Goal: Task Accomplishment & Management: Complete application form

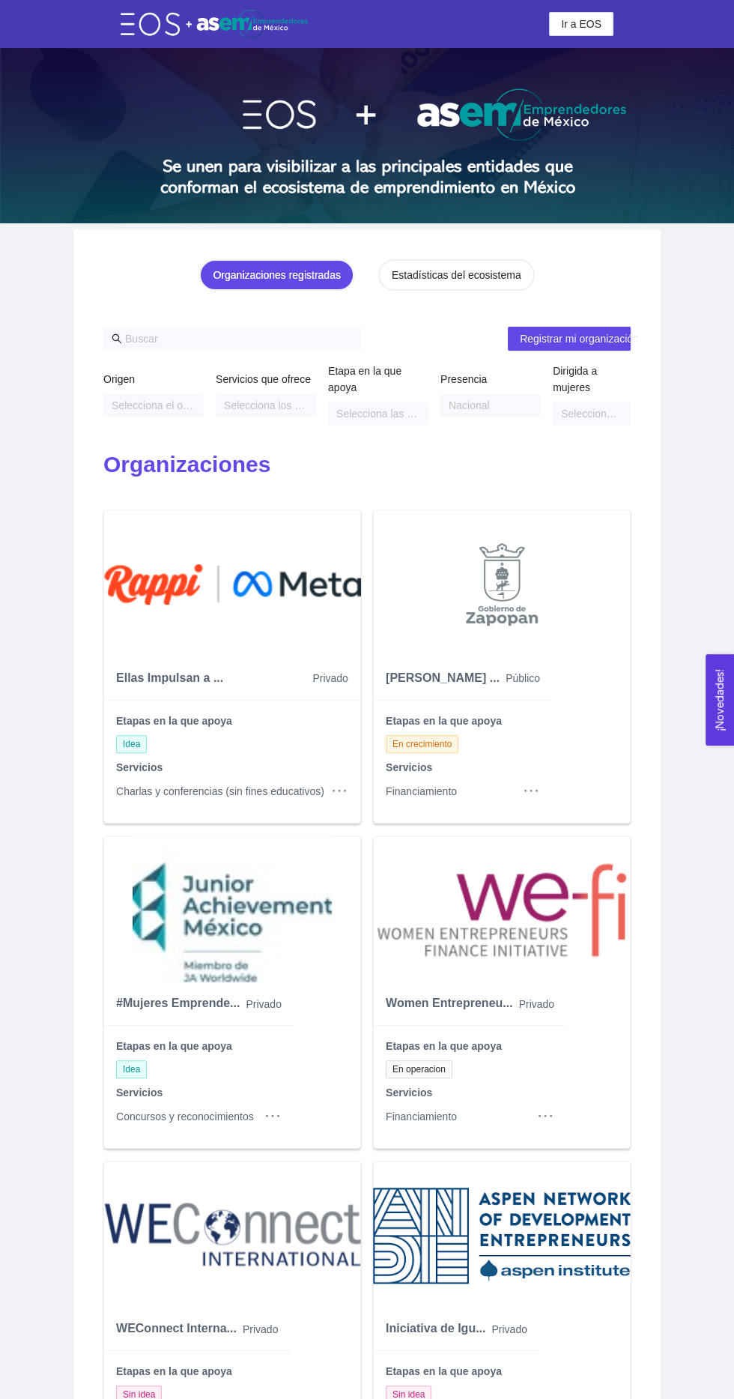
click at [472, 268] on div "Estadísticas del ecosistema" at bounding box center [457, 275] width 130 height 16
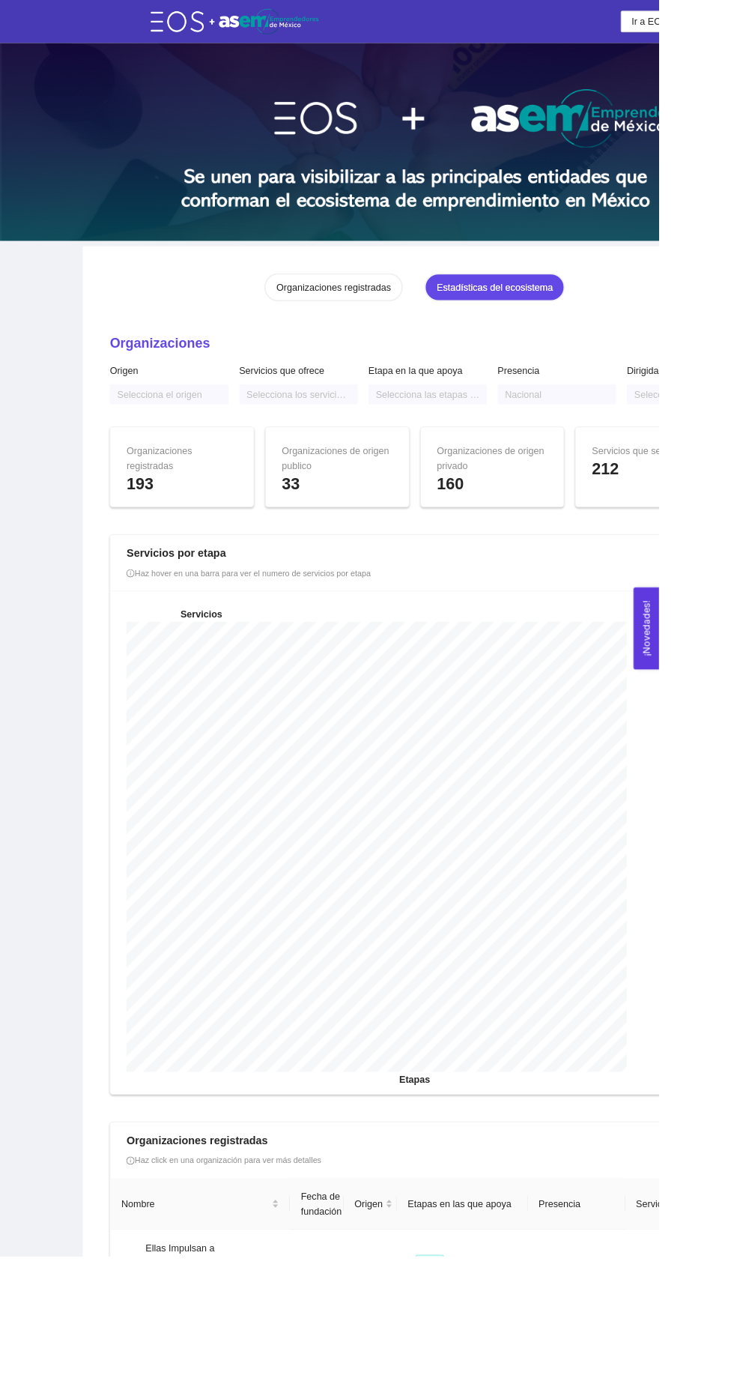
click at [352, 312] on div "Organizaciones registradas" at bounding box center [371, 320] width 127 height 16
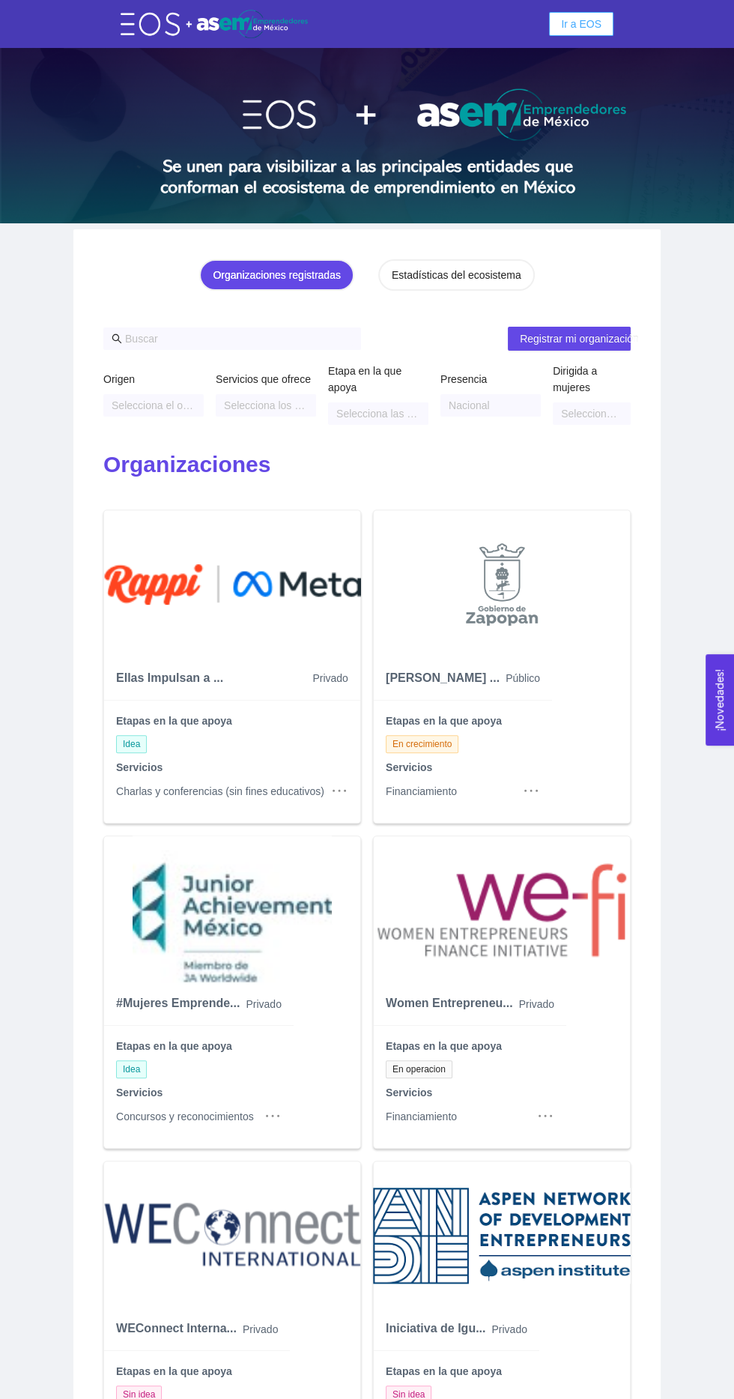
click at [607, 34] on button "Ir a EOS" at bounding box center [581, 24] width 64 height 24
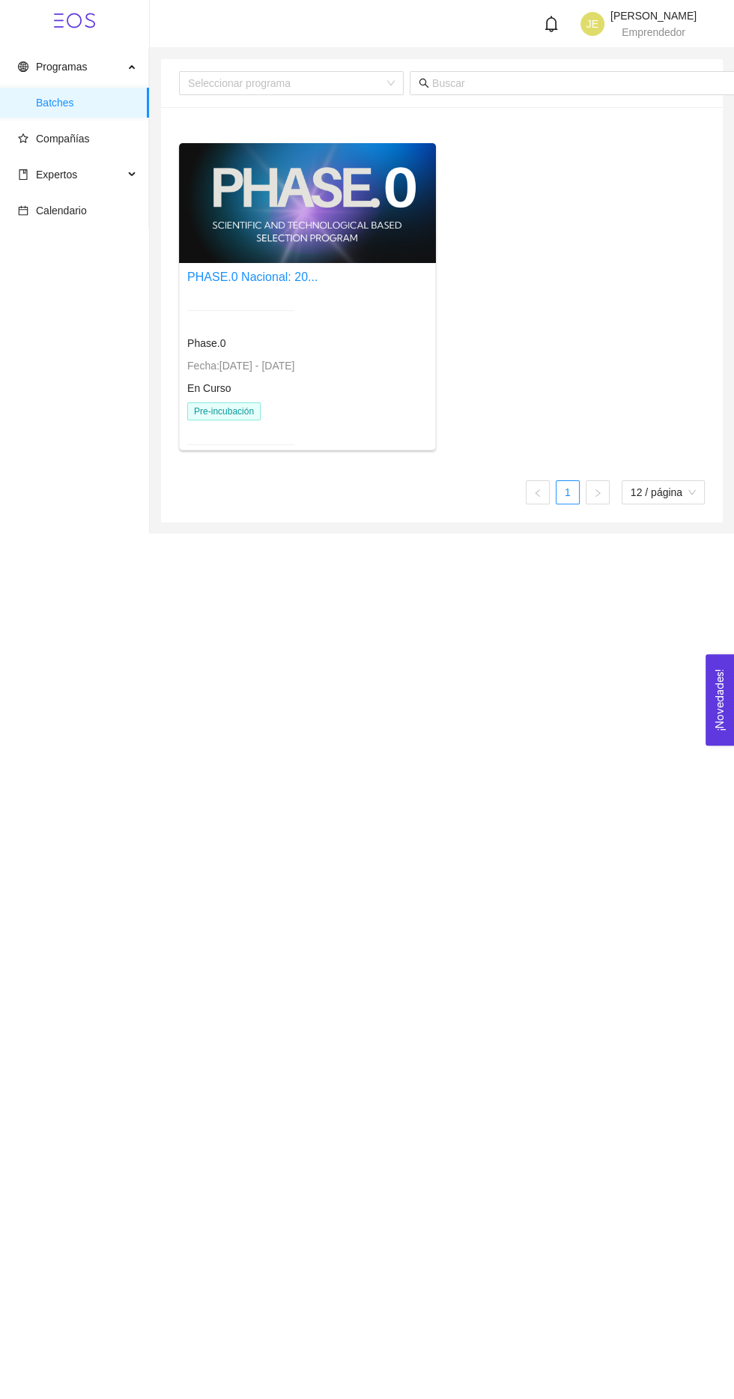
click at [292, 276] on link "PHASE.0 Nacional: 20..." at bounding box center [252, 277] width 130 height 13
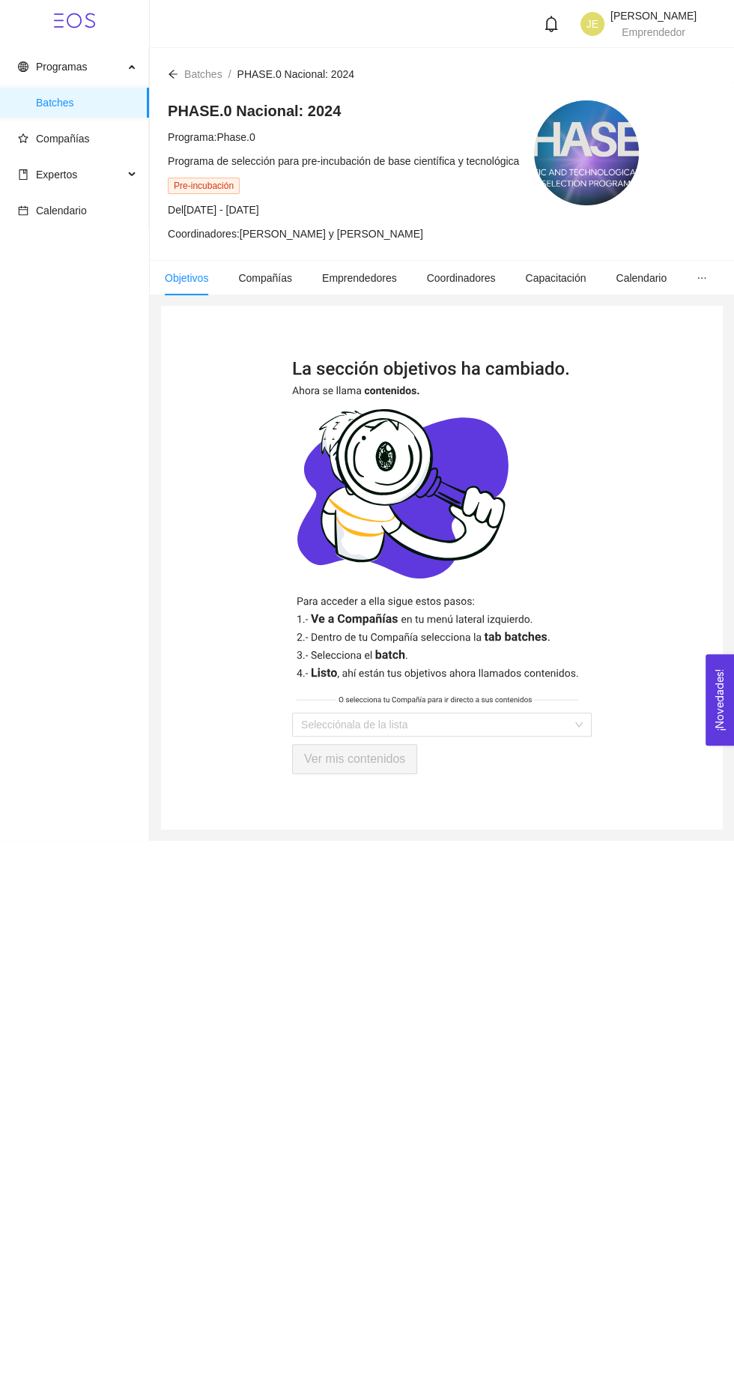
click at [278, 294] on li "Compañías" at bounding box center [265, 278] width 84 height 34
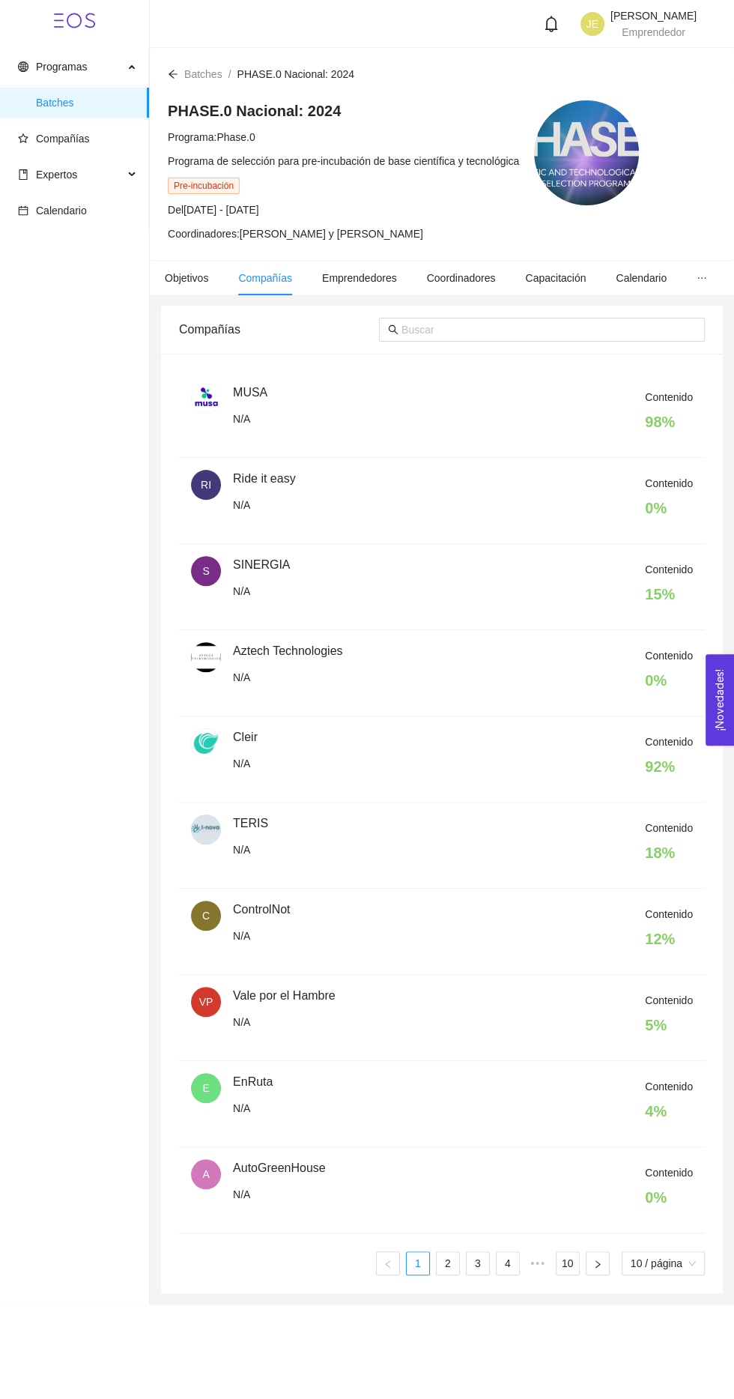
click at [370, 294] on li "Emprendedores" at bounding box center [359, 278] width 105 height 34
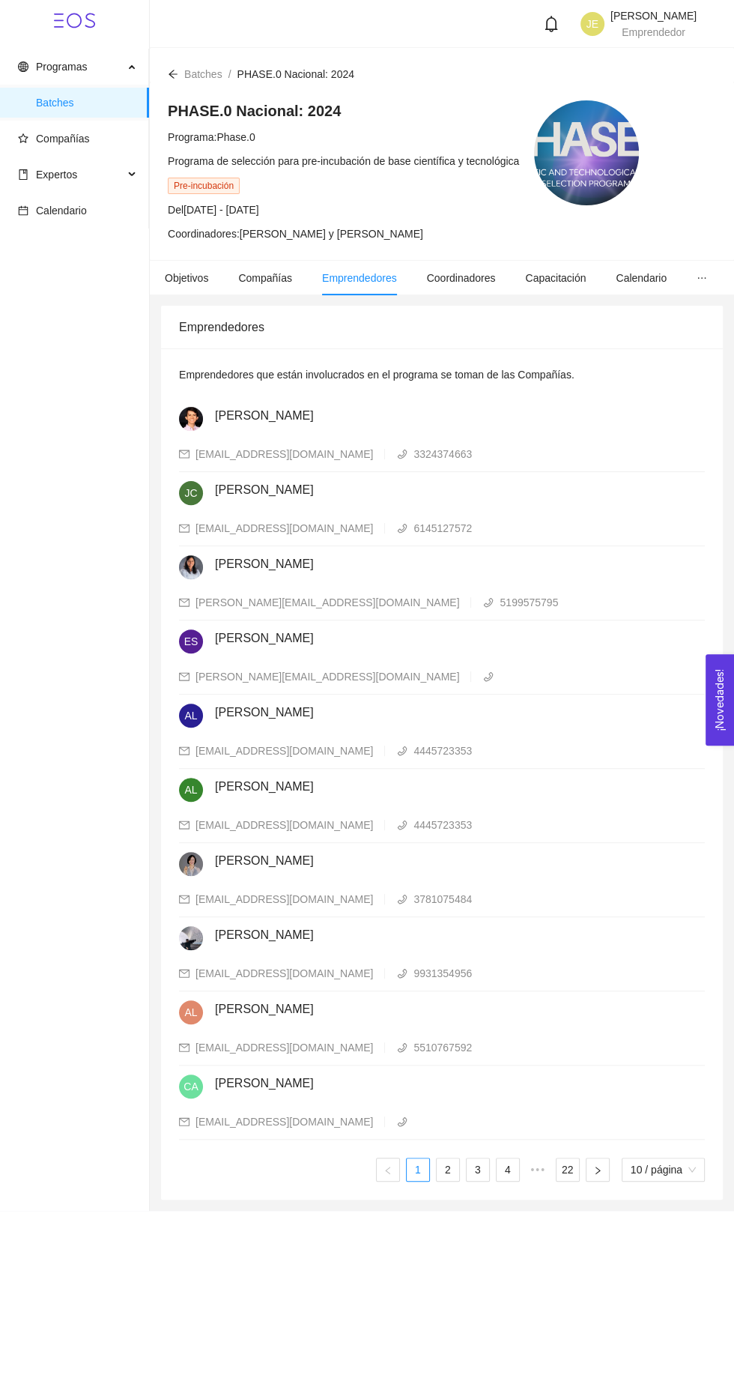
click at [190, 293] on li "Objetivos" at bounding box center [186, 278] width 73 height 34
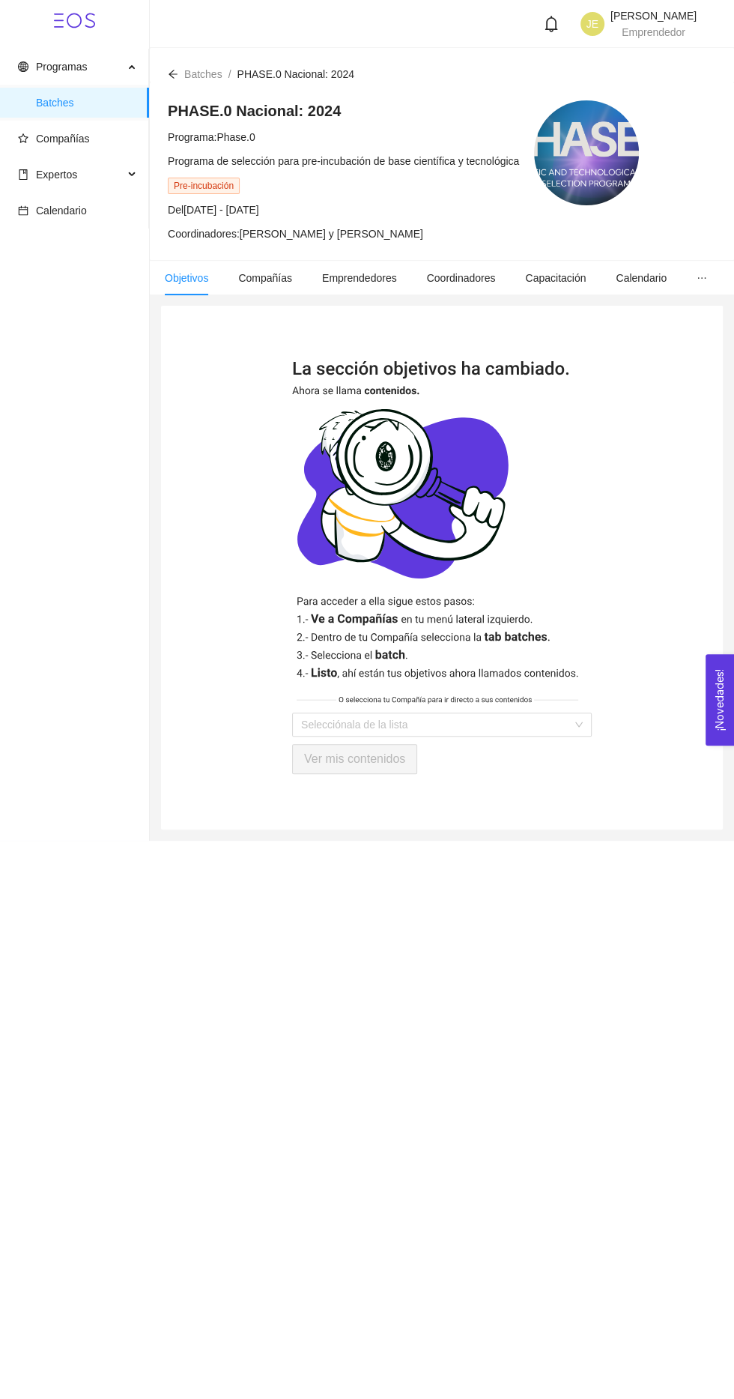
click at [118, 169] on span "Expertos" at bounding box center [71, 175] width 106 height 30
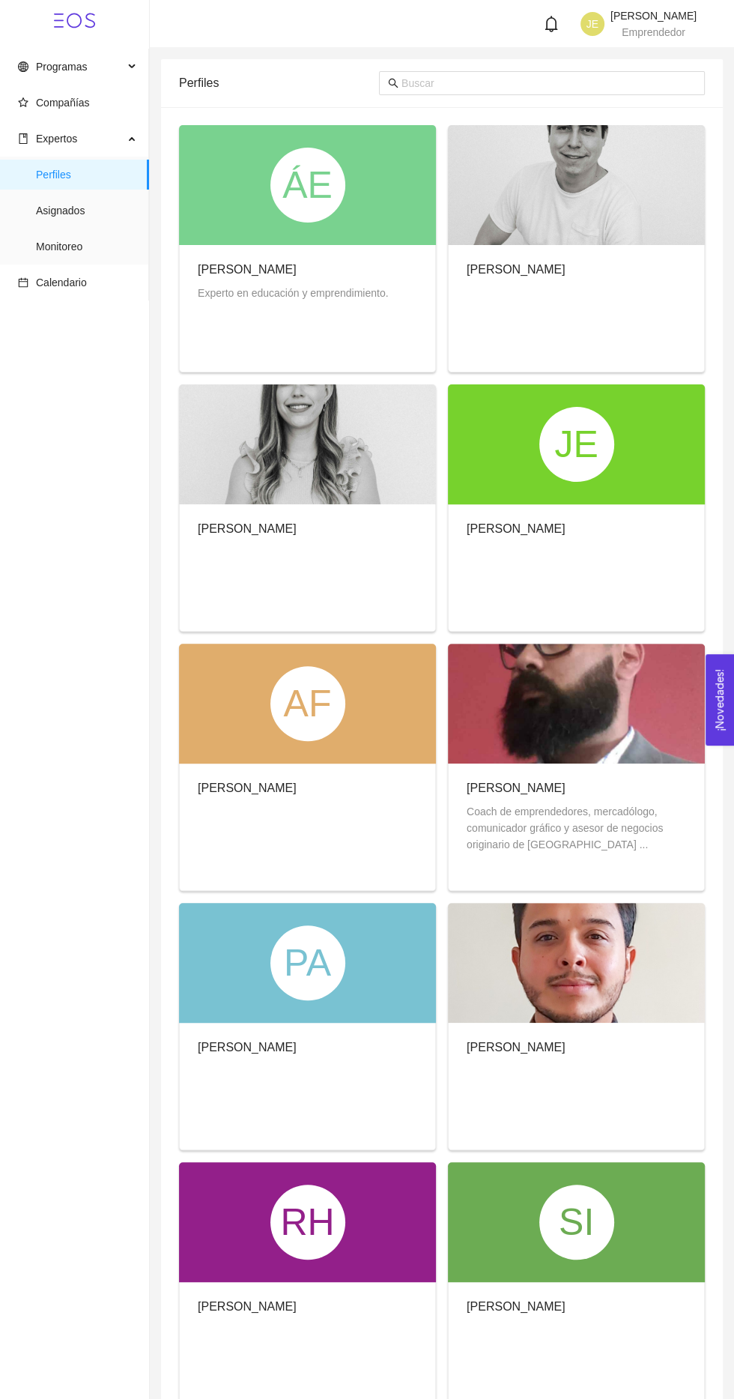
click at [113, 126] on span "Expertos" at bounding box center [71, 139] width 106 height 30
click at [133, 137] on icon at bounding box center [133, 137] width 7 height 0
click at [73, 97] on span "Compañías" at bounding box center [63, 103] width 54 height 12
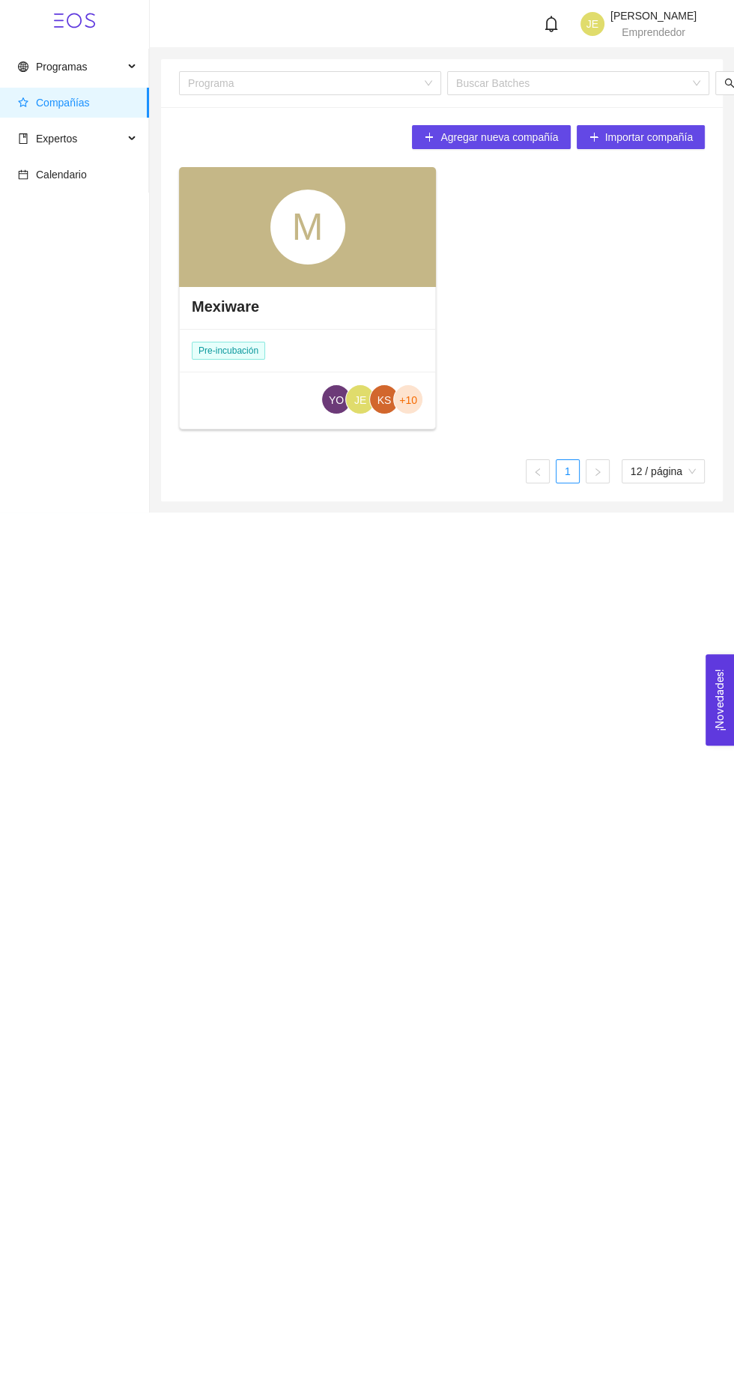
click at [330, 311] on div "Mexiware" at bounding box center [308, 306] width 256 height 45
click at [230, 304] on h4 "Mexiware" at bounding box center [225, 306] width 67 height 21
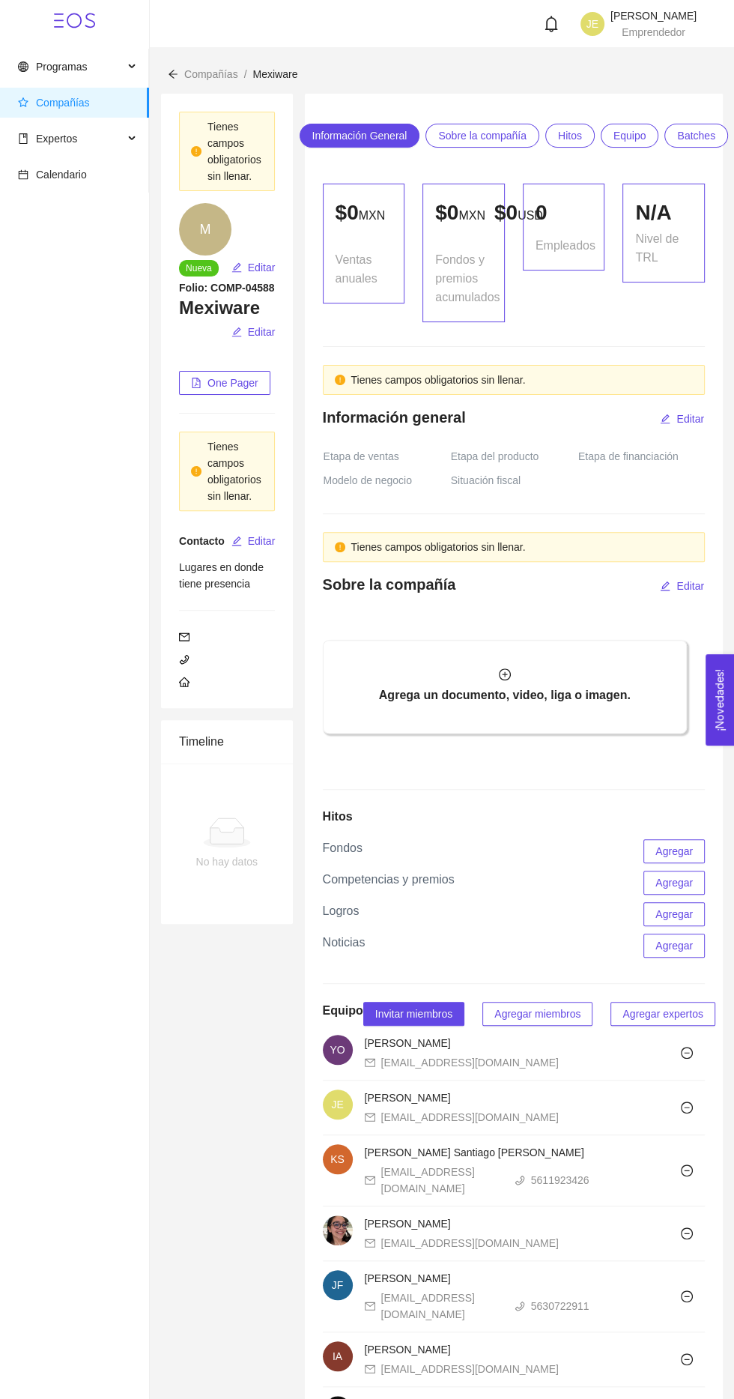
click at [507, 132] on span "Sobre la compañía" at bounding box center [482, 135] width 88 height 22
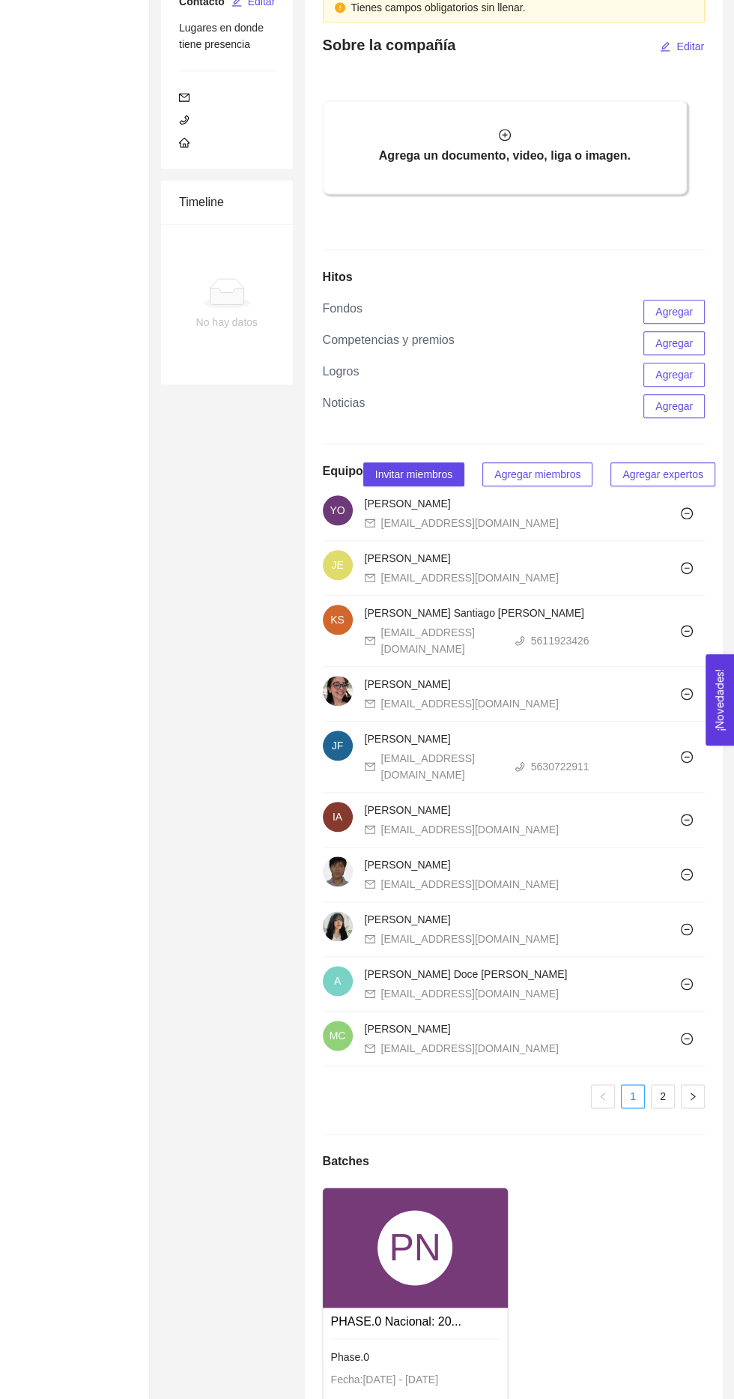
scroll to position [562, 0]
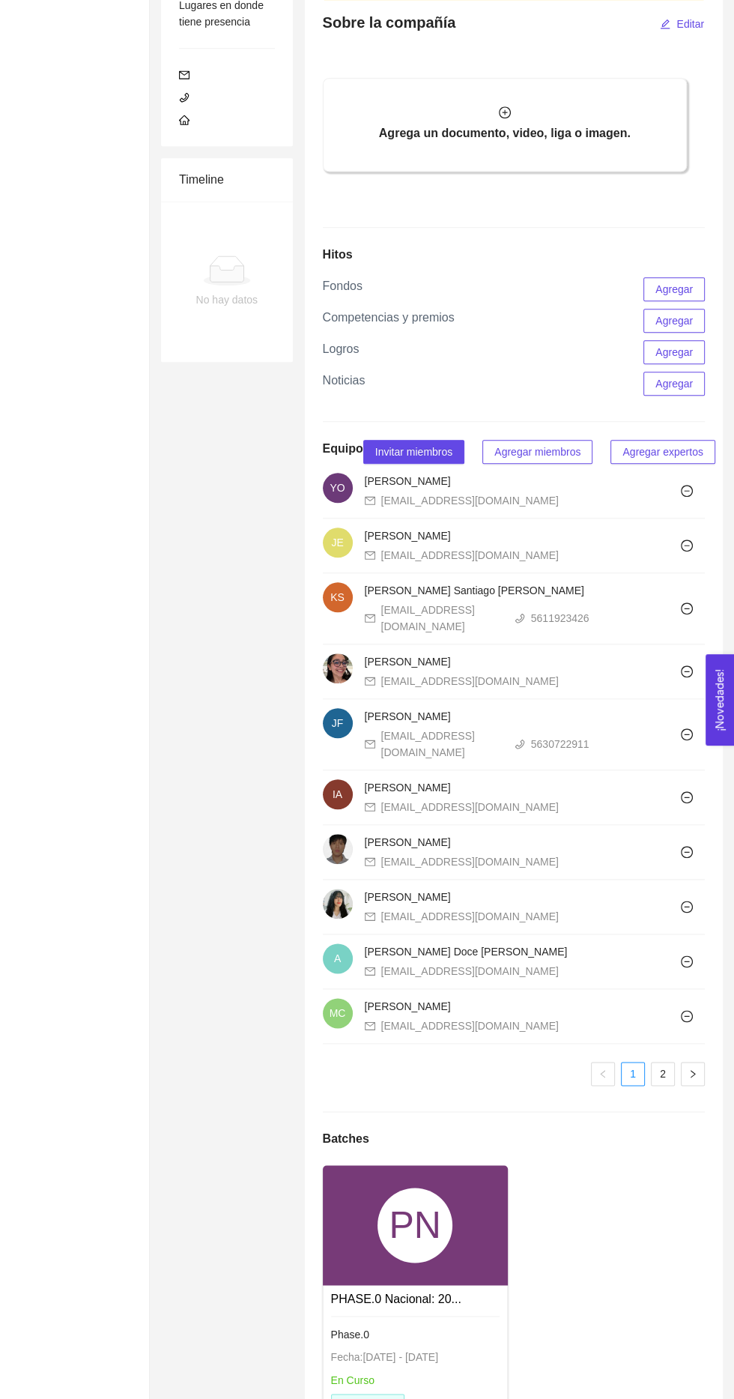
click at [433, 1321] on div at bounding box center [415, 1318] width 169 height 4
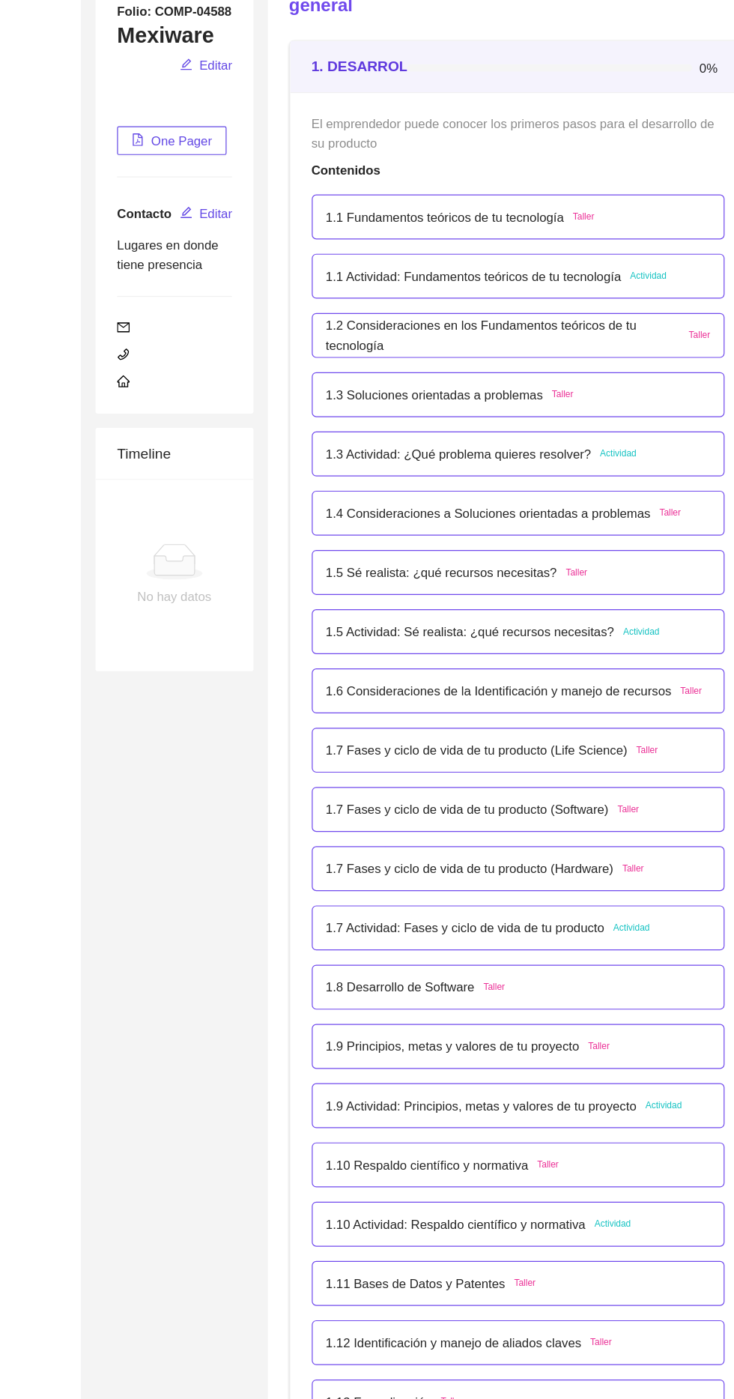
scroll to position [126, 0]
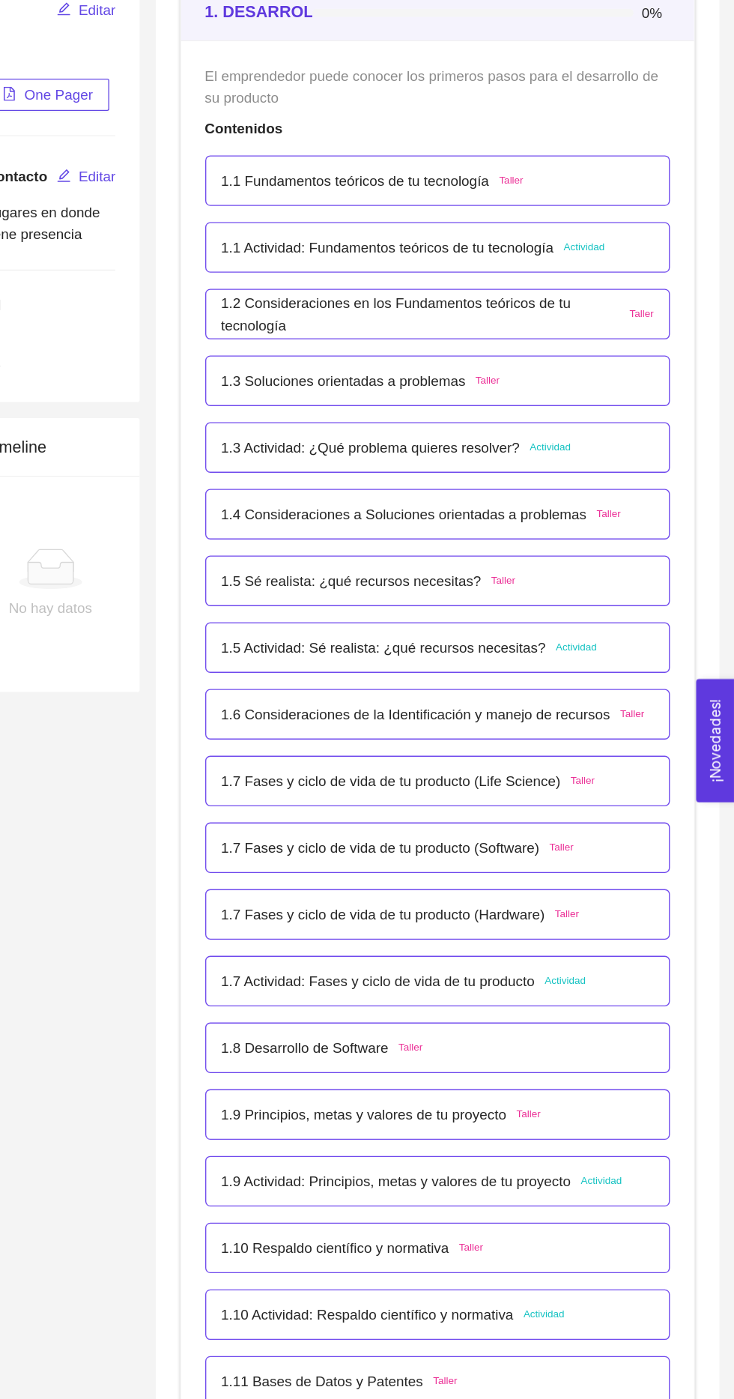
click at [655, 279] on div "1.1 Fundamentos teóricos de tu tecnología Taller" at bounding box center [515, 285] width 322 height 16
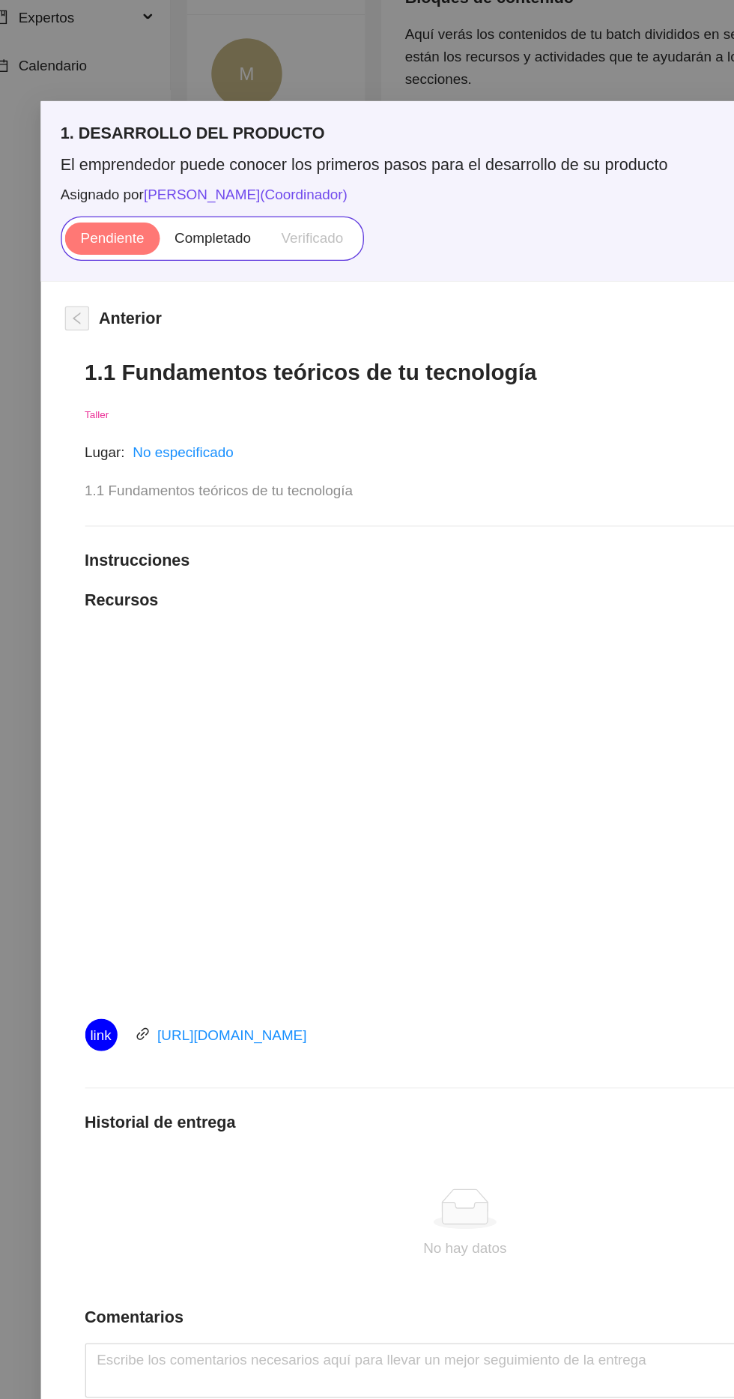
click at [190, 181] on span "Completado" at bounding box center [180, 176] width 57 height 12
click at [141, 180] on input "Completado" at bounding box center [141, 180] width 0 height 0
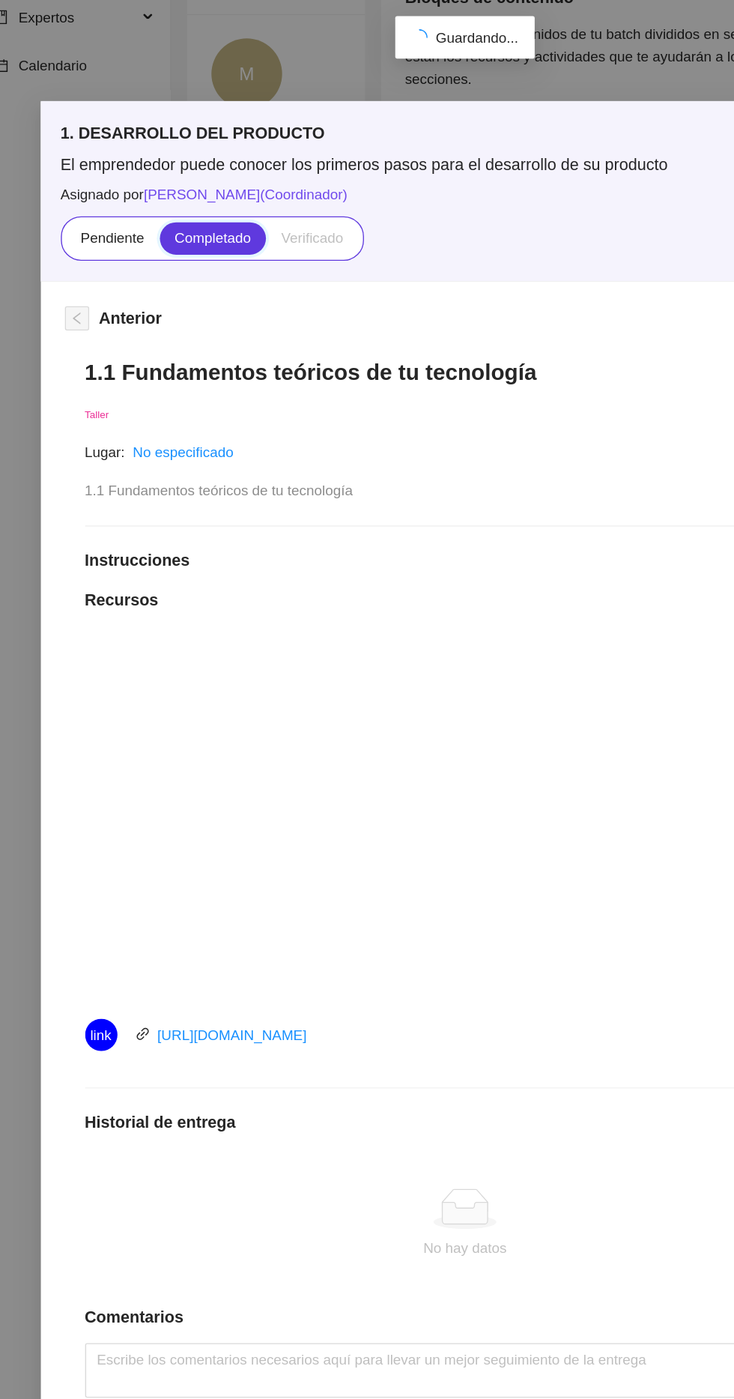
scroll to position [0, 0]
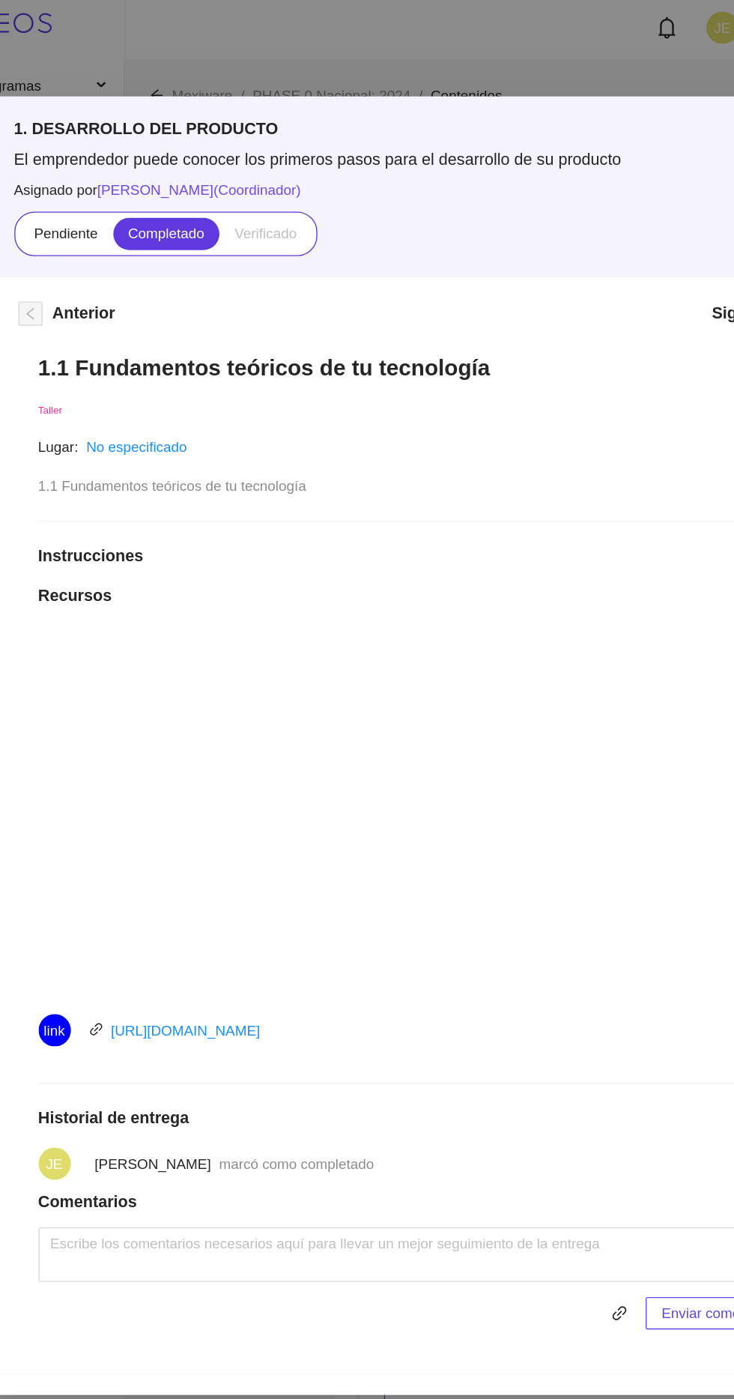
click at [217, 766] on link "[URL][DOMAIN_NAME]" at bounding box center [194, 767] width 111 height 12
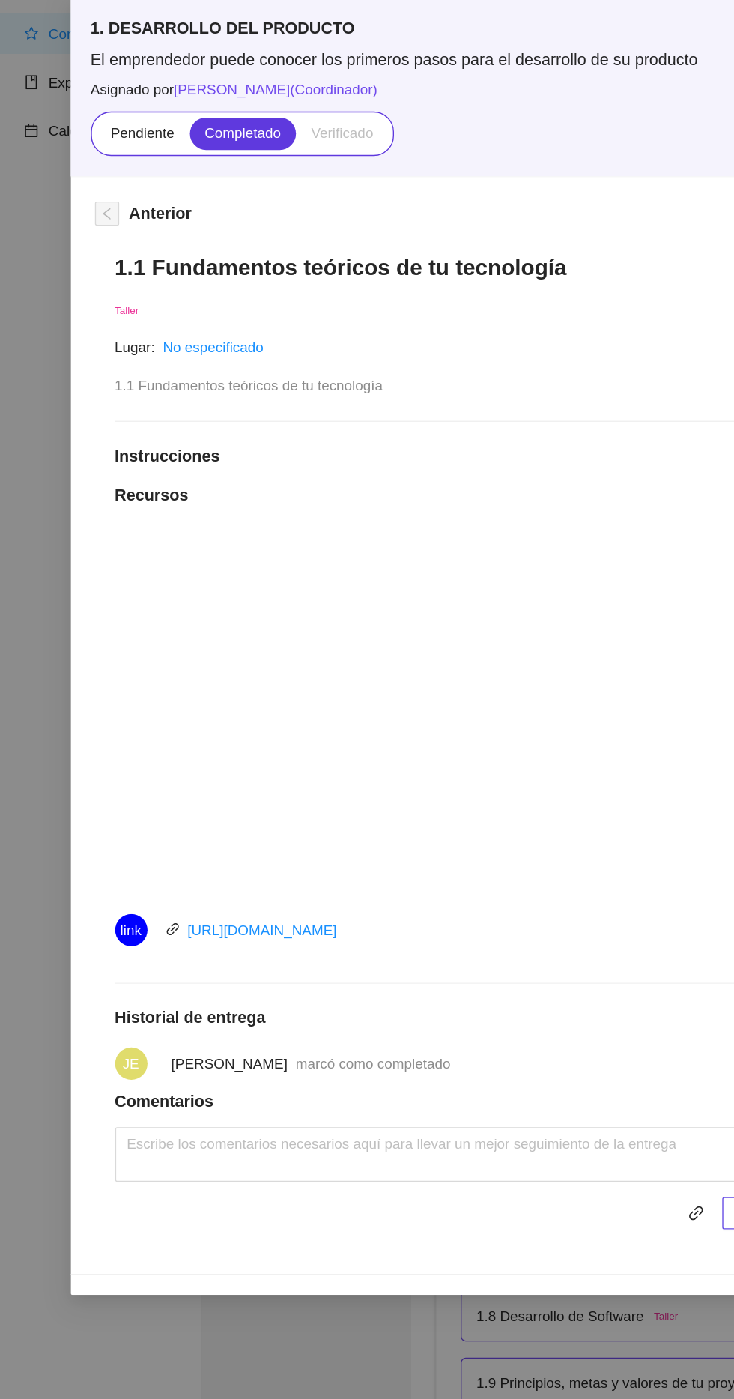
click at [265, 179] on span "Verificado" at bounding box center [254, 176] width 46 height 12
click at [103, 175] on span "Pendiente" at bounding box center [105, 176] width 47 height 12
click at [70, 180] on input "Pendiente" at bounding box center [70, 180] width 0 height 0
click at [193, 172] on span "Completado" at bounding box center [180, 176] width 57 height 12
click at [141, 180] on input "Completado" at bounding box center [141, 180] width 0 height 0
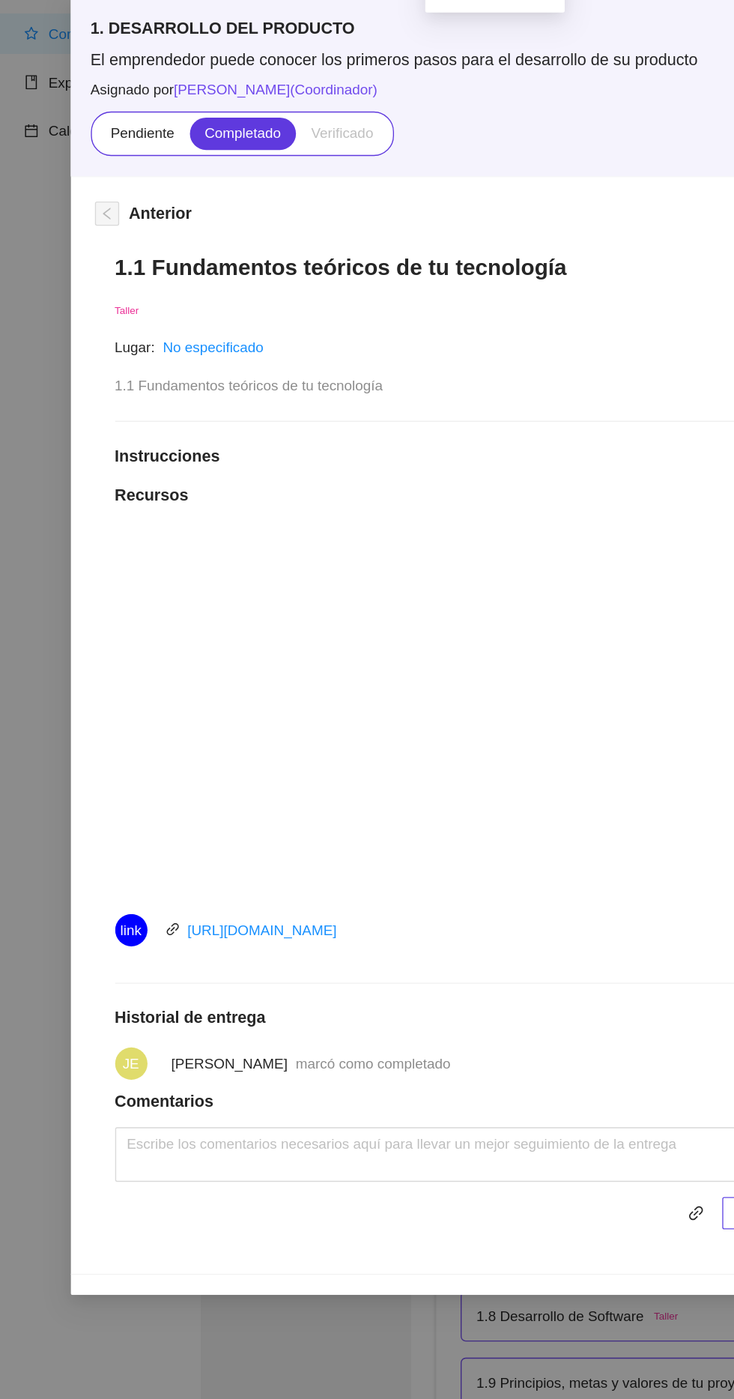
click at [266, 170] on span "Verificado" at bounding box center [254, 176] width 46 height 12
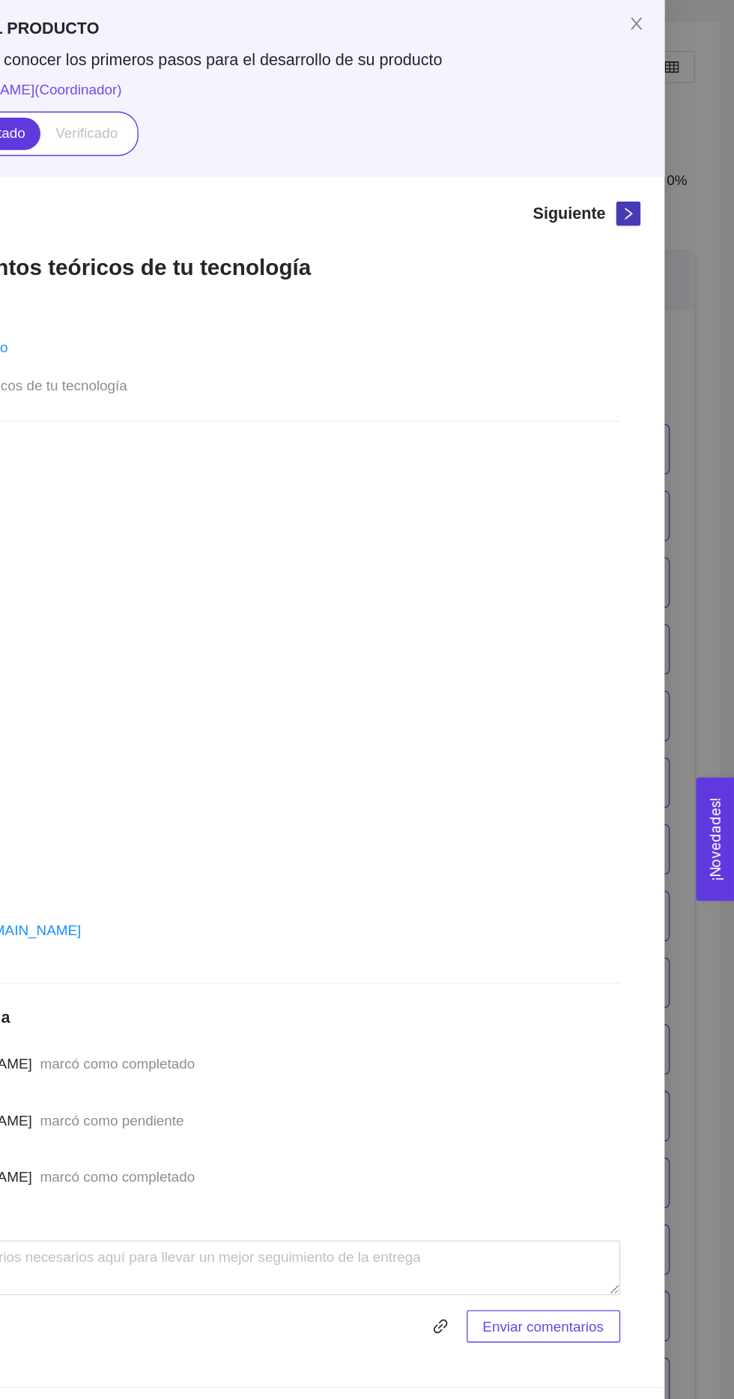
click at [652, 231] on icon "right" at bounding box center [656, 236] width 10 height 10
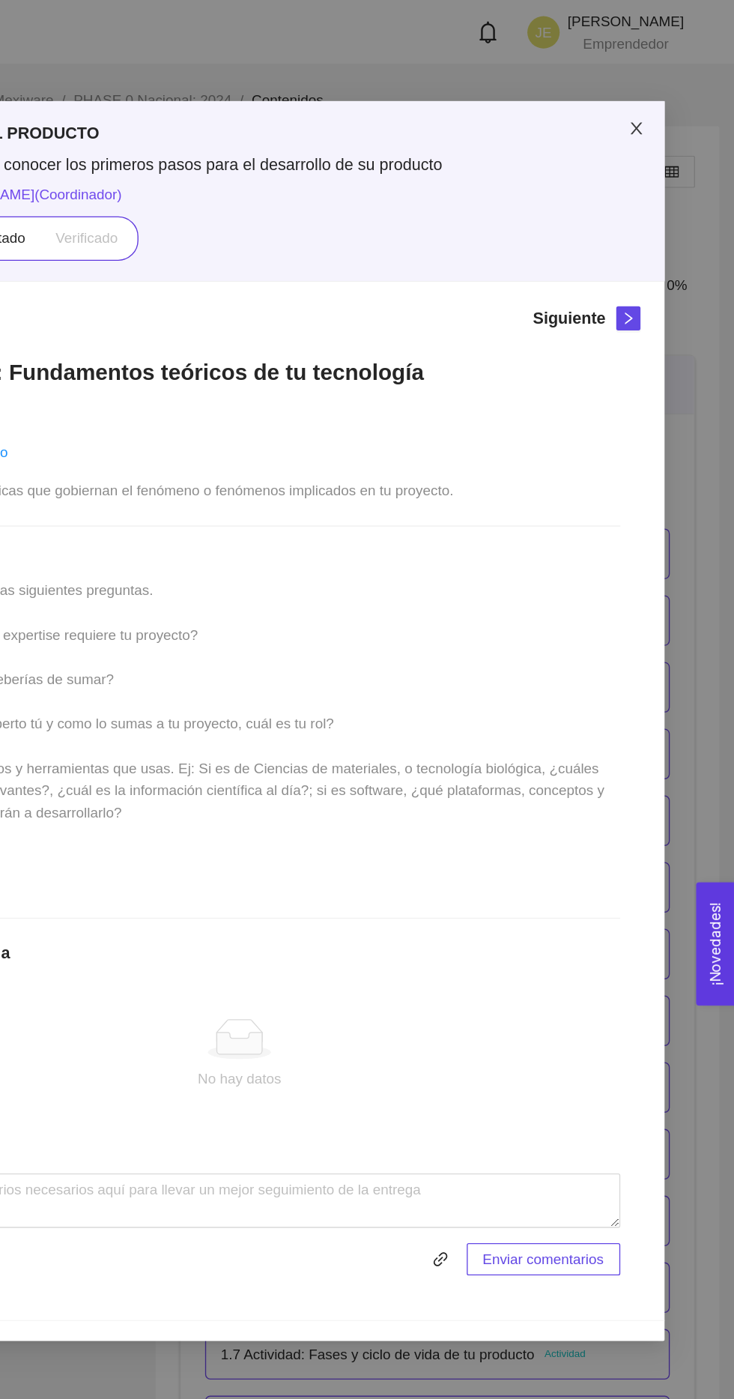
click at [666, 100] on icon "close" at bounding box center [662, 95] width 12 height 12
